Goal: Task Accomplishment & Management: Manage account settings

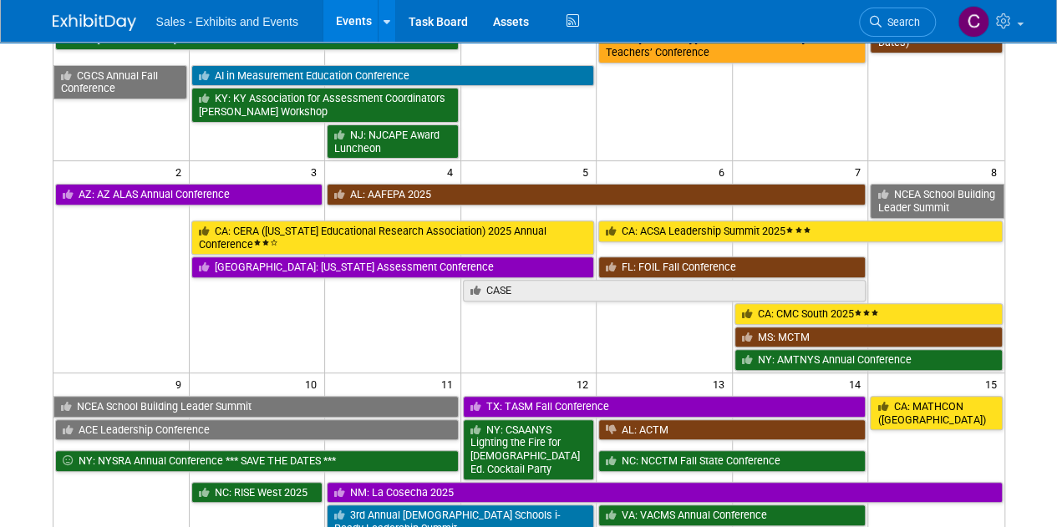
scroll to position [288, 0]
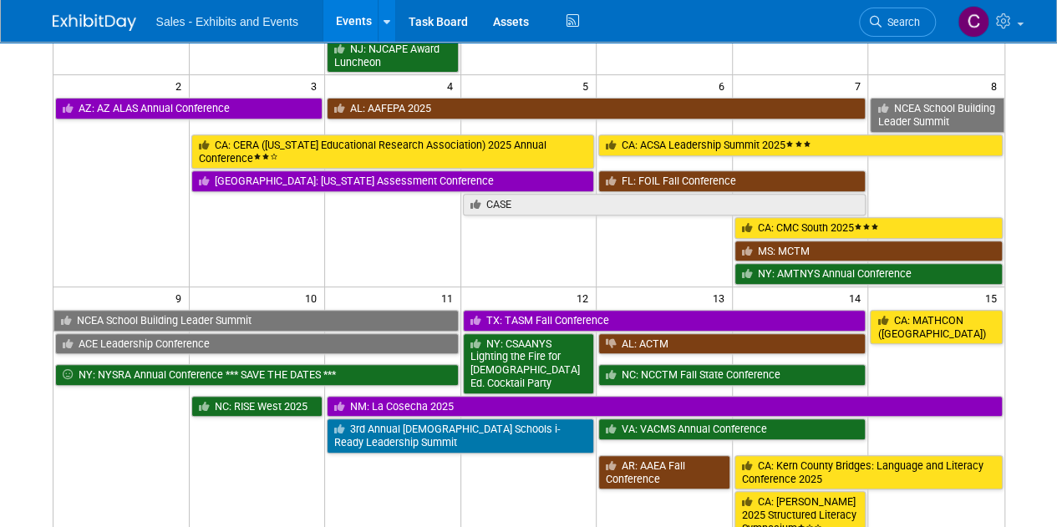
click at [949, 339] on td "CA: MATHCON ([GEOGRAPHIC_DATA])" at bounding box center [936, 351] width 136 height 86
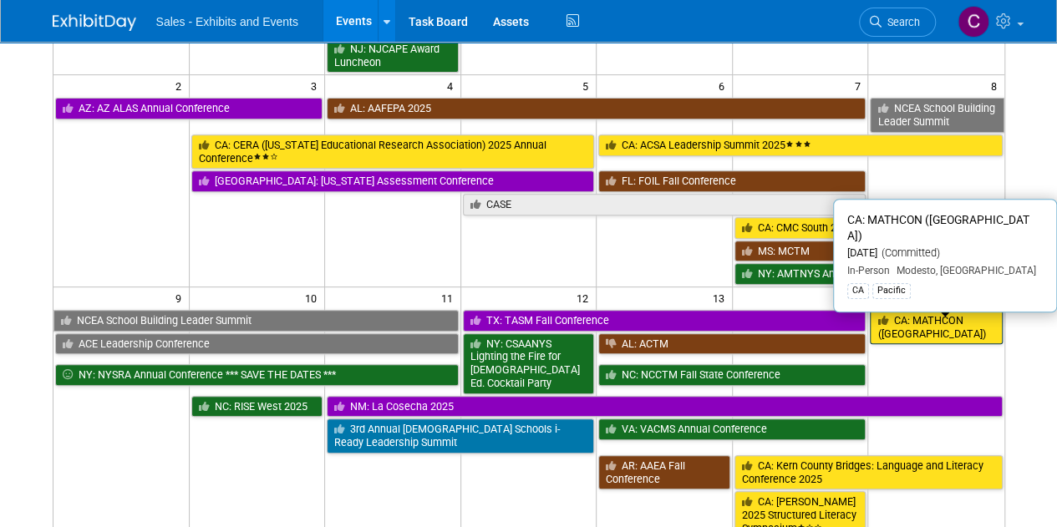
click at [934, 327] on link "CA: MATHCON ([GEOGRAPHIC_DATA])" at bounding box center [936, 327] width 132 height 34
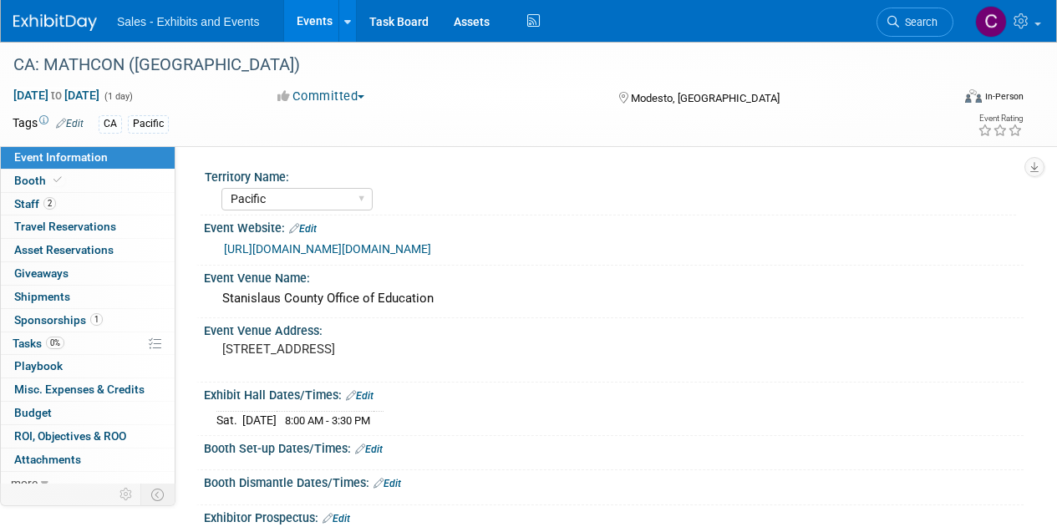
select select "Pacific"
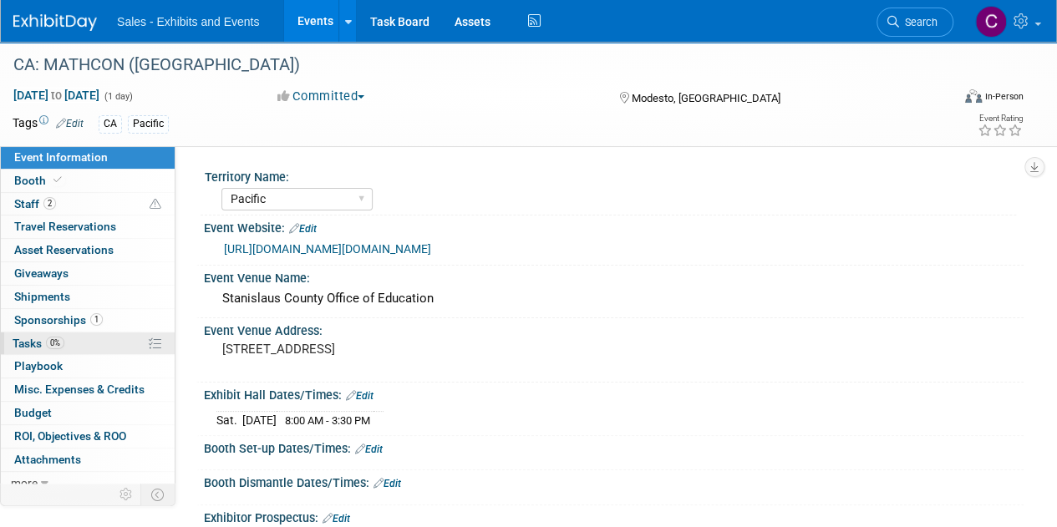
click at [19, 337] on span "Tasks 0%" at bounding box center [39, 343] width 52 height 13
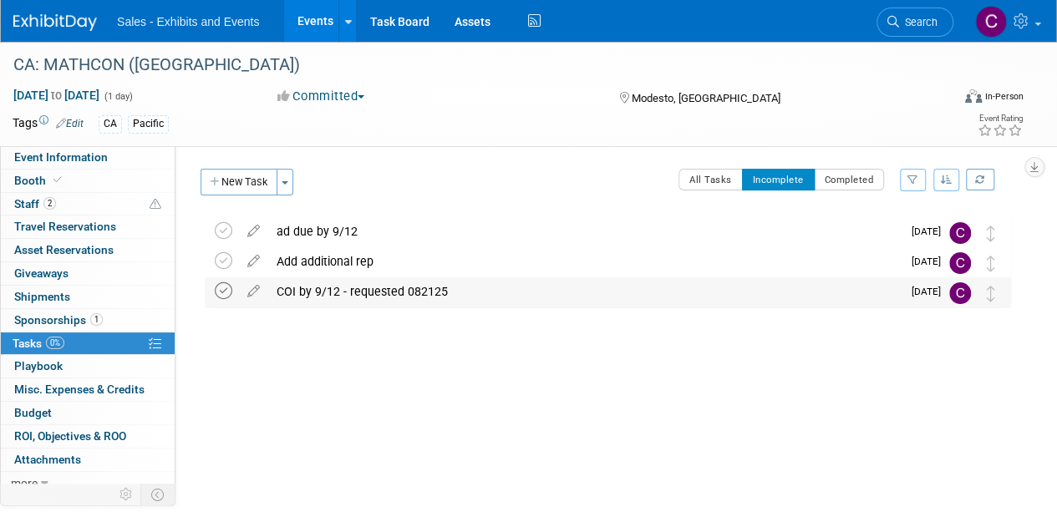
click at [224, 293] on icon at bounding box center [224, 292] width 18 height 18
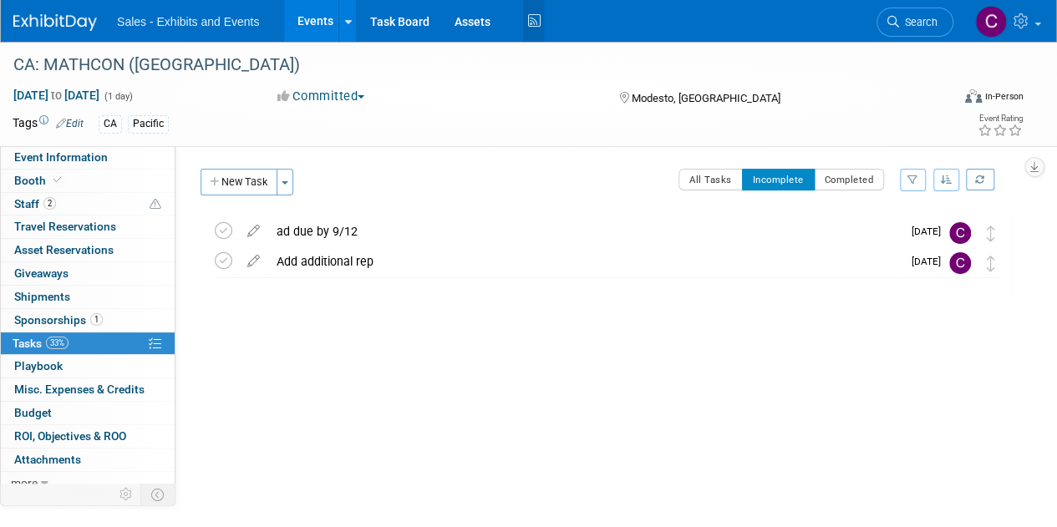
click at [533, 23] on icon at bounding box center [533, 21] width 21 height 26
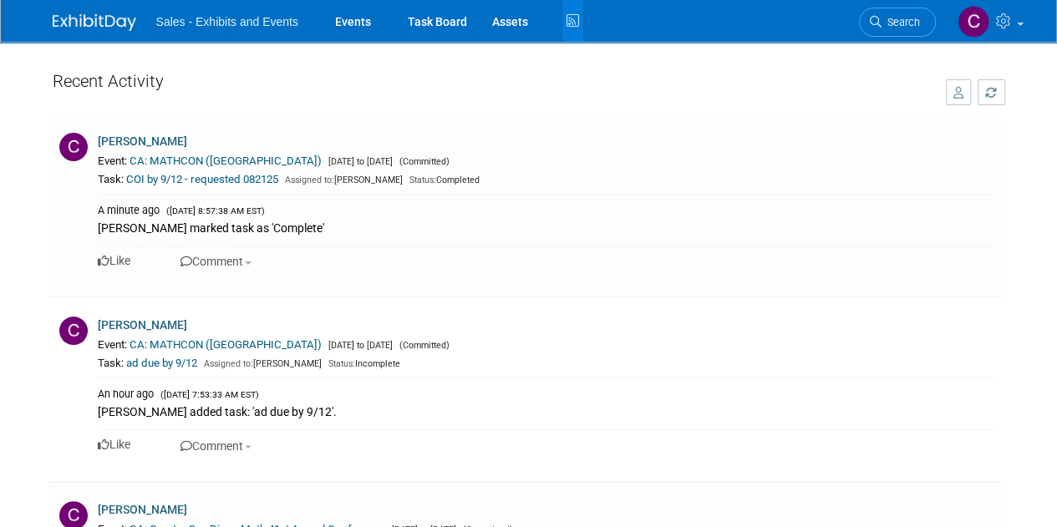
click at [577, 23] on icon at bounding box center [572, 21] width 21 height 26
